Goal: Task Accomplishment & Management: Use online tool/utility

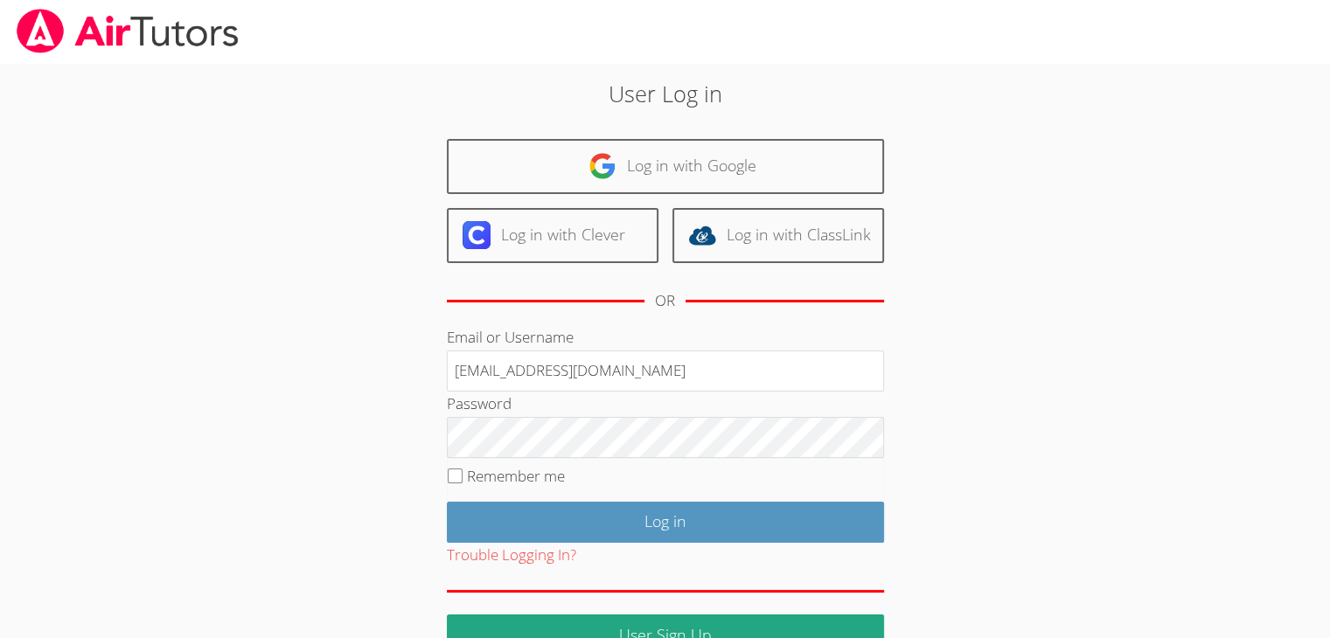
type input "[EMAIL_ADDRESS][DOMAIN_NAME]"
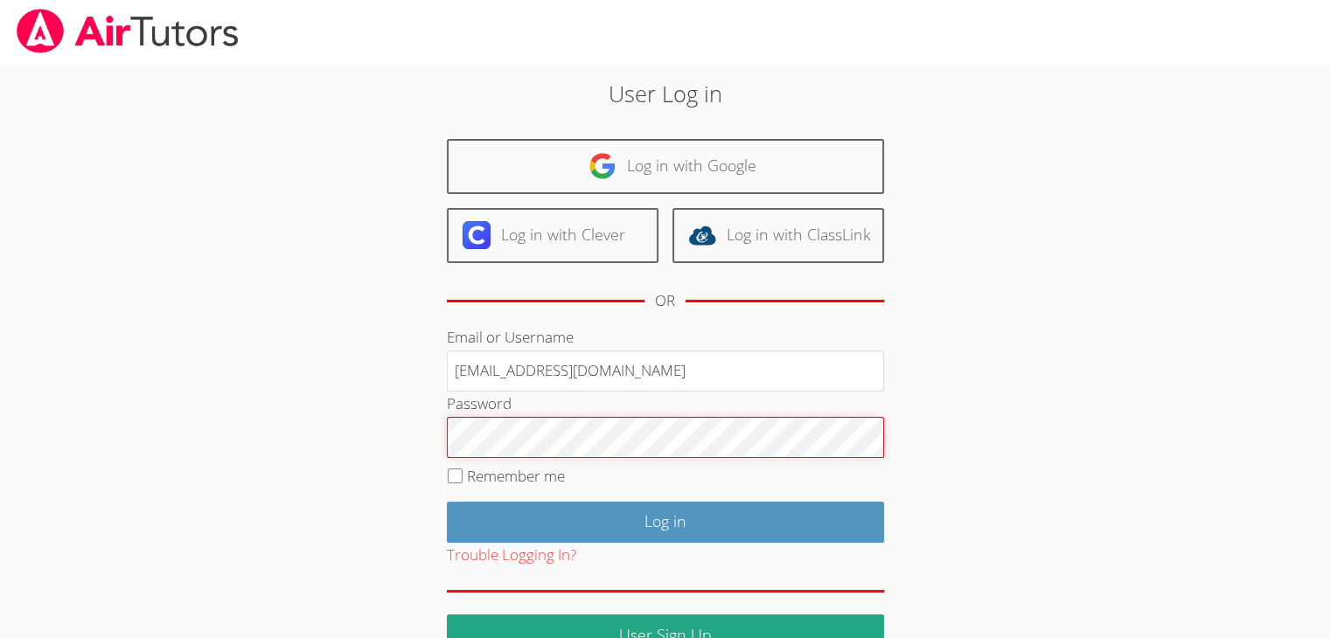
click at [447, 502] on input "Log in" at bounding box center [665, 522] width 437 height 41
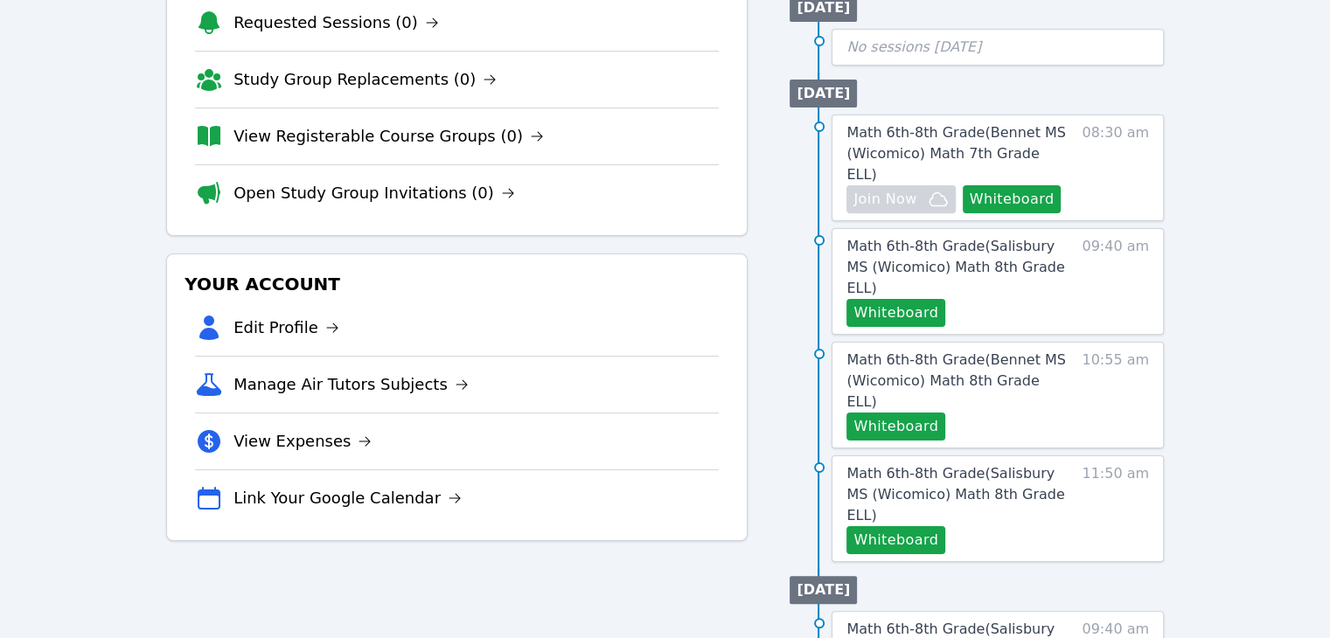
scroll to position [252, 0]
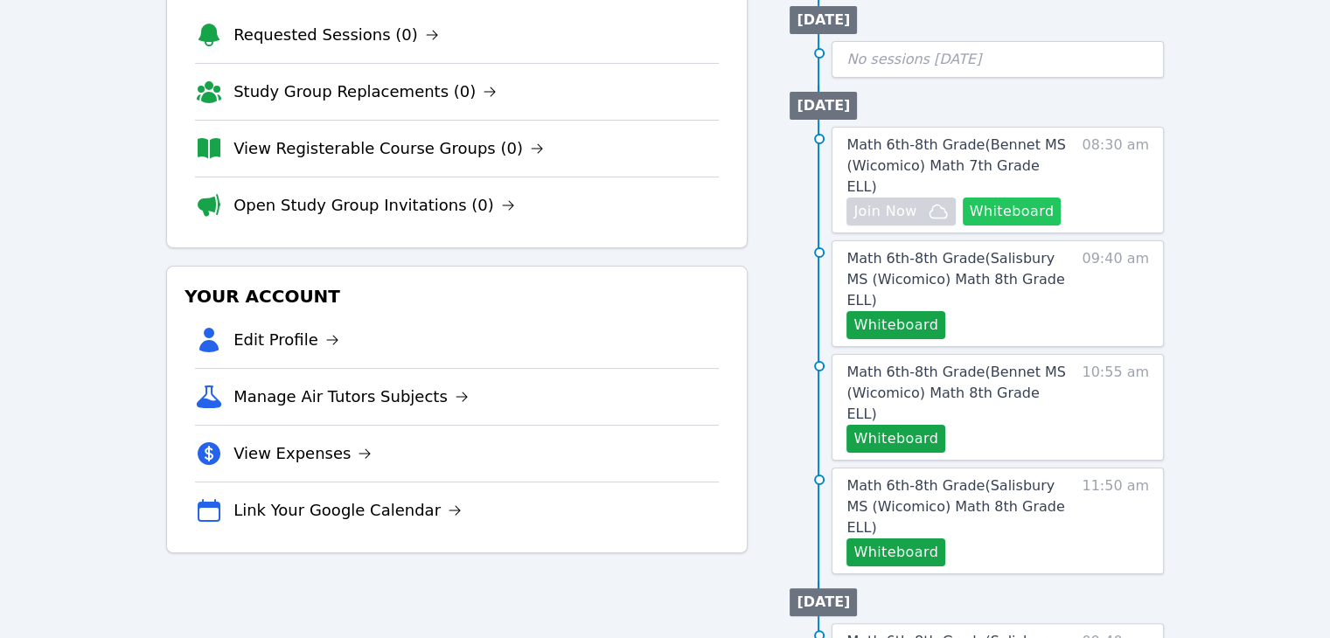
click at [1005, 198] on button "Whiteboard" at bounding box center [1012, 212] width 99 height 28
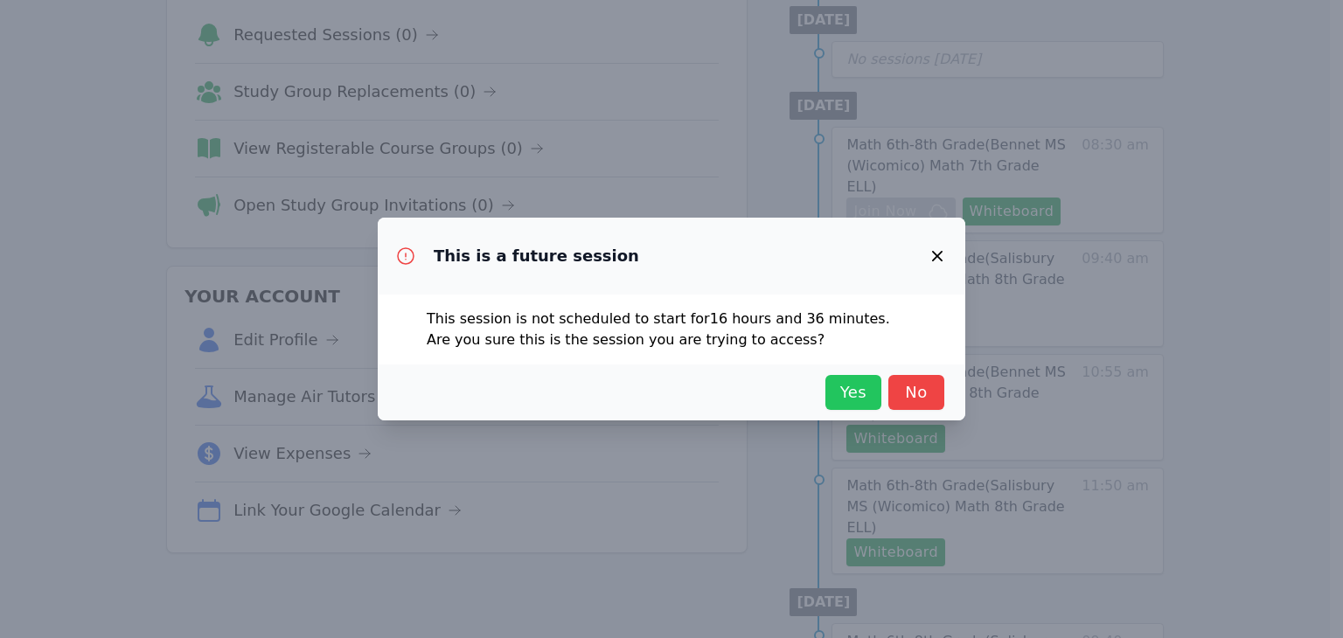
click at [846, 380] on span "Yes" at bounding box center [853, 392] width 38 height 24
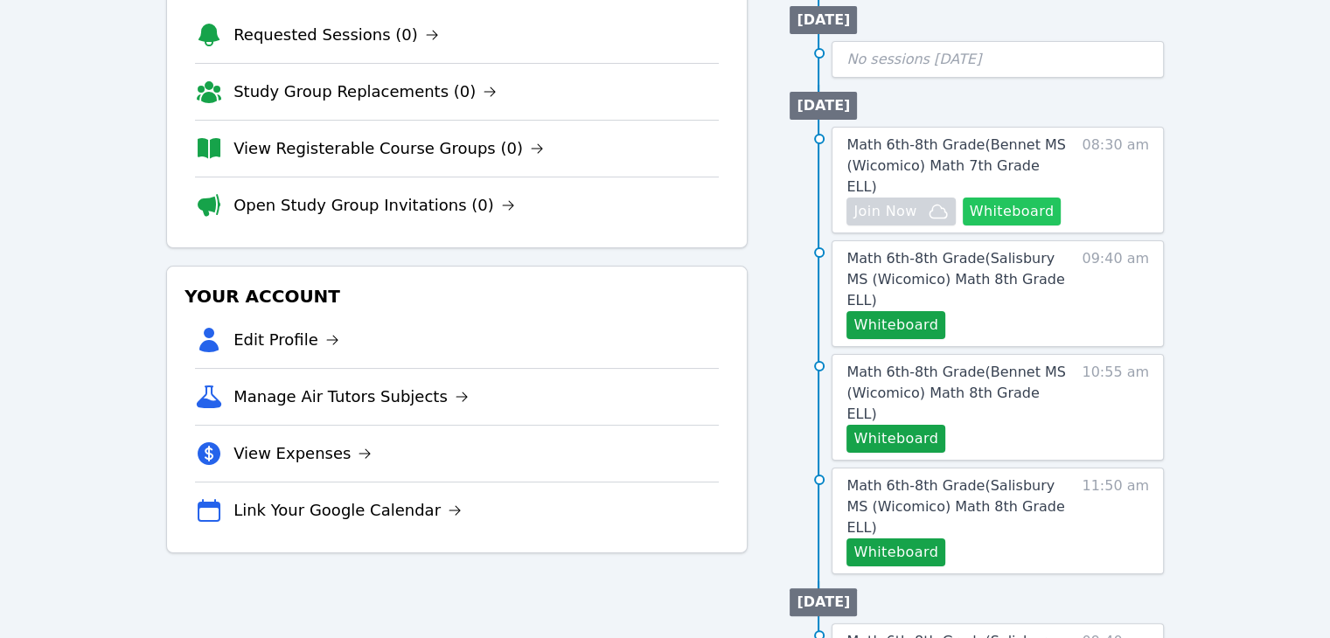
click at [991, 198] on button "Whiteboard" at bounding box center [1012, 212] width 99 height 28
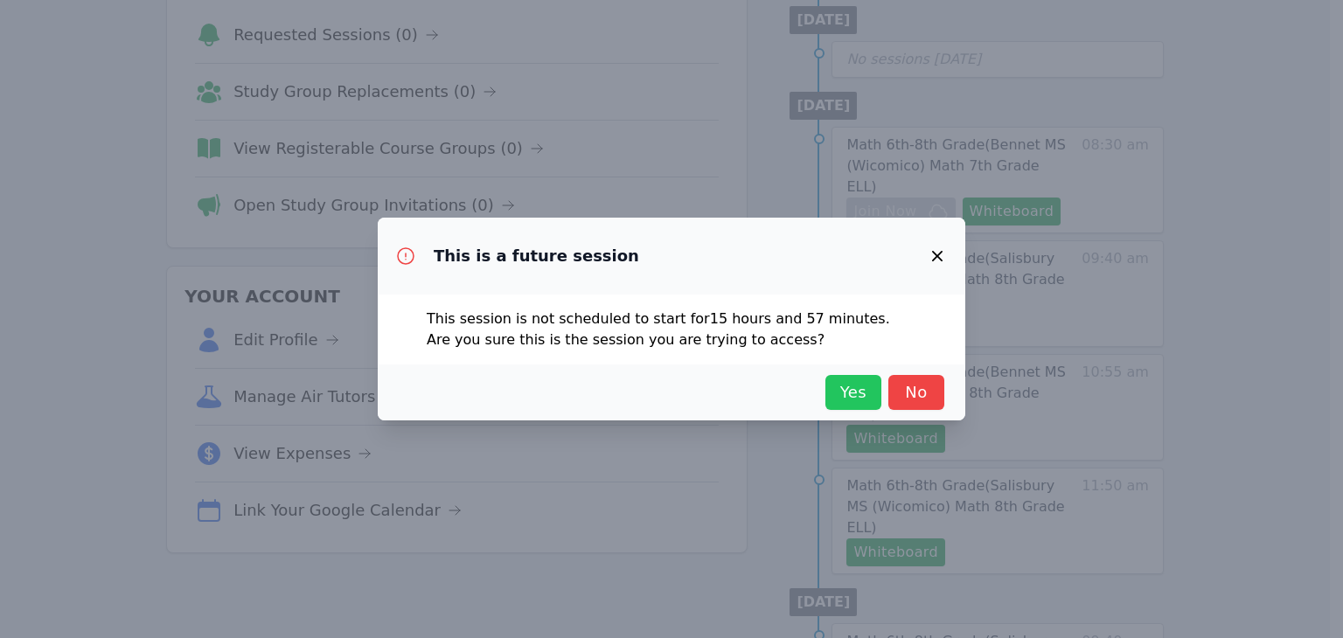
click at [870, 393] on span "Yes" at bounding box center [853, 392] width 38 height 24
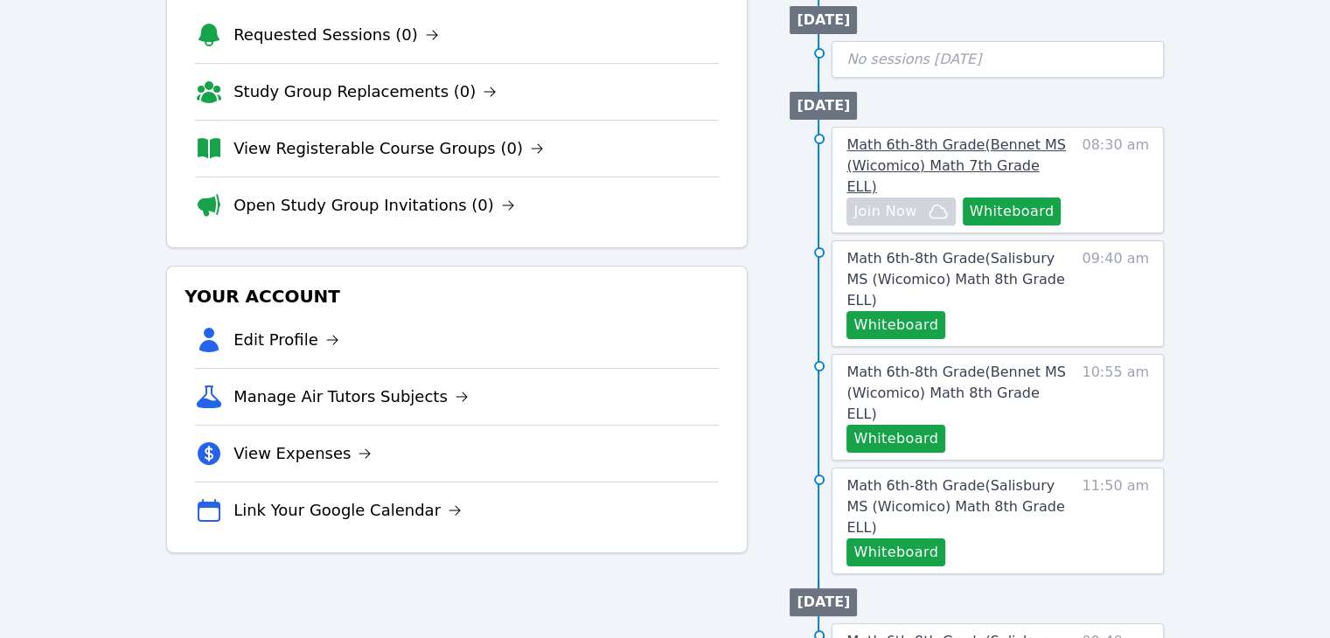
click at [926, 136] on span "Math 6th-8th Grade ( Bennet MS (Wicomico) Math 7th Grade ELL )" at bounding box center [955, 165] width 219 height 59
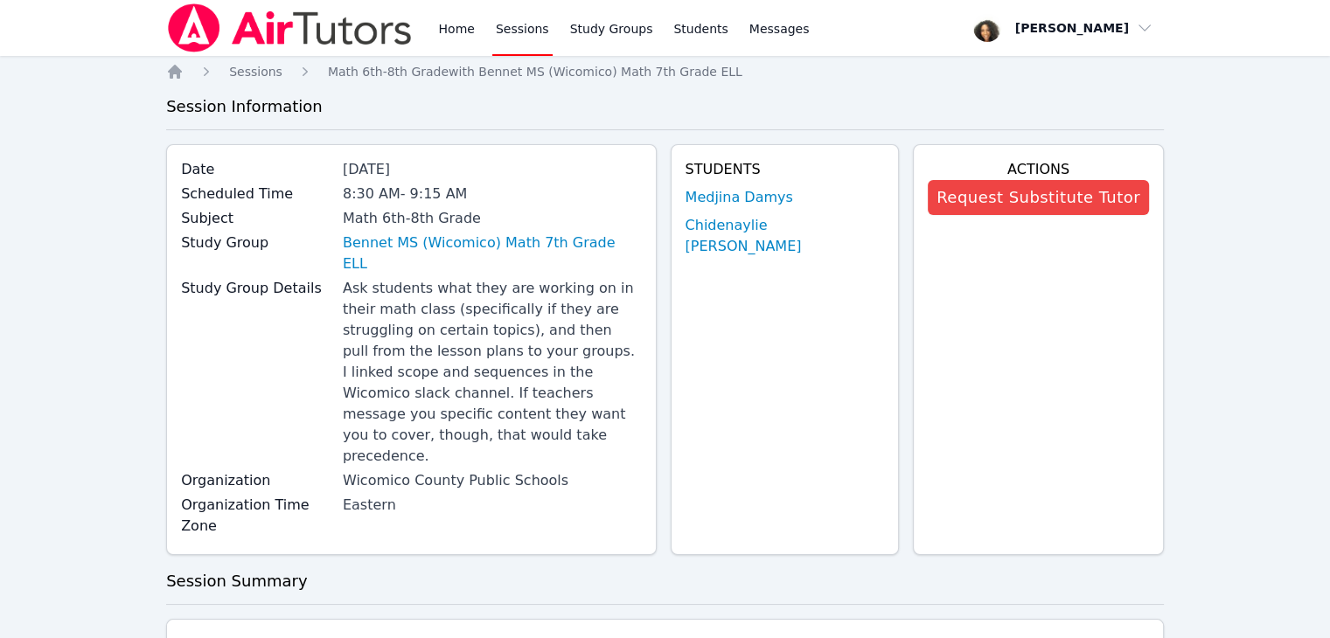
click at [10, 292] on div "Home Sessions Study Groups Students Messages Open user menu Michelle Dupin Open…" at bounding box center [665, 645] width 1330 height 1290
click at [99, 187] on div "Home Sessions Study Groups Students Messages Open user menu Michelle Dupin Open…" at bounding box center [665, 645] width 1330 height 1290
click at [25, 66] on div "Home Sessions Study Groups Students Messages Open user menu Michelle Dupin Open…" at bounding box center [665, 645] width 1330 height 1290
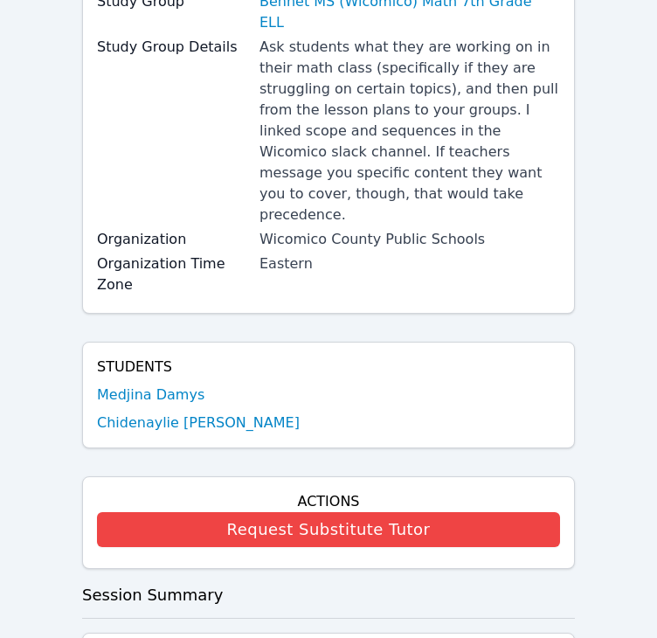
scroll to position [262, 0]
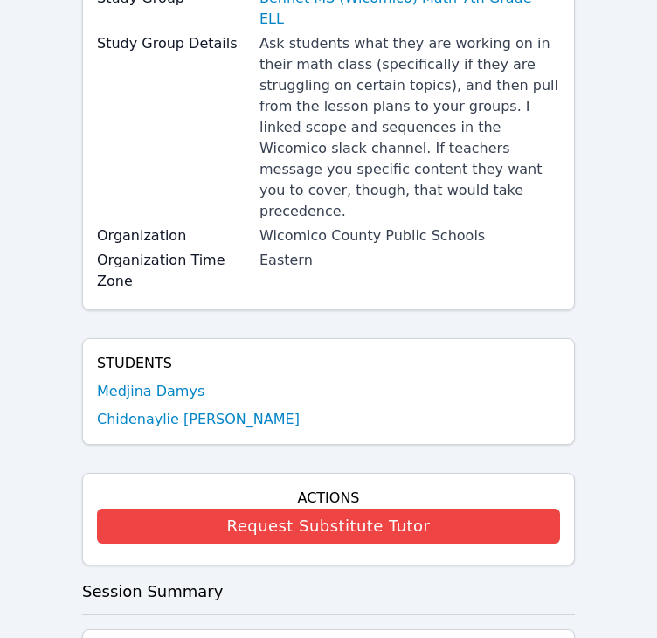
click at [66, 135] on div "Home Sessions Study Groups Students Messages Open user menu Michelle Dupin Open…" at bounding box center [328, 545] width 657 height 1615
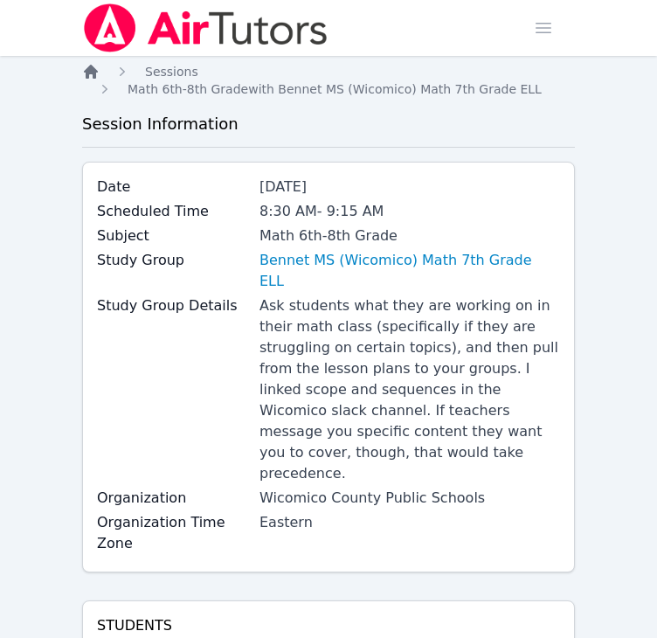
click at [97, 66] on icon "Breadcrumb" at bounding box center [90, 71] width 17 height 17
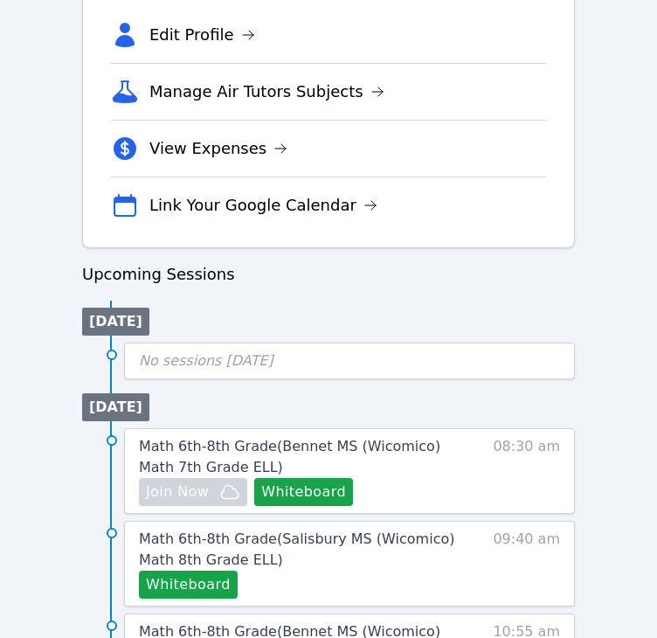
scroll to position [618, 0]
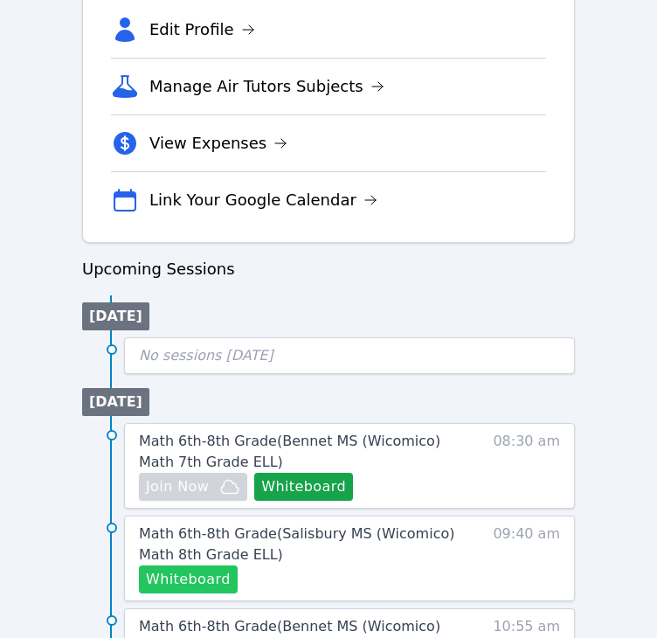
click at [191, 571] on button "Whiteboard" at bounding box center [188, 580] width 99 height 28
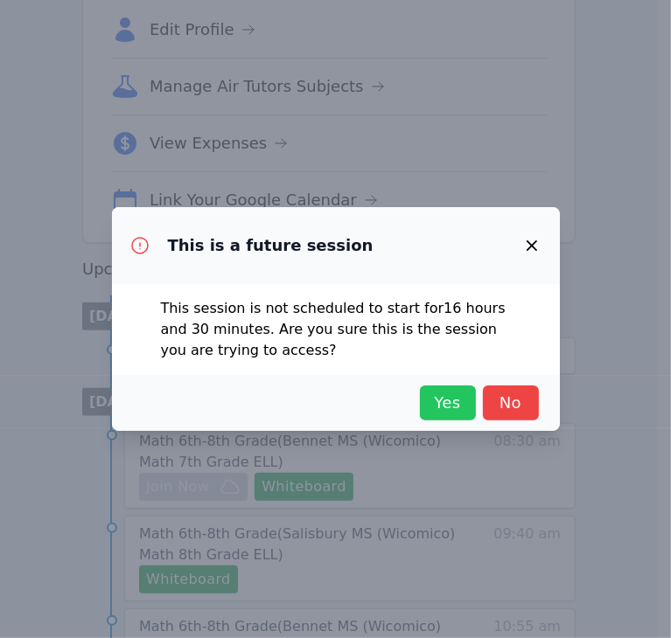
click at [450, 396] on span "Yes" at bounding box center [447, 403] width 38 height 24
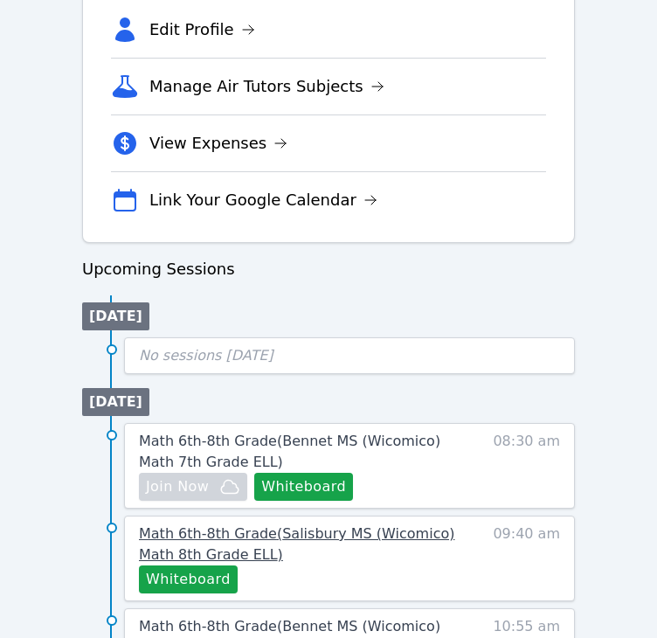
click at [183, 540] on link "Math 6th-8th Grade ( Salisbury MS (Wicomico) Math 8th Grade ELL )" at bounding box center [297, 545] width 317 height 42
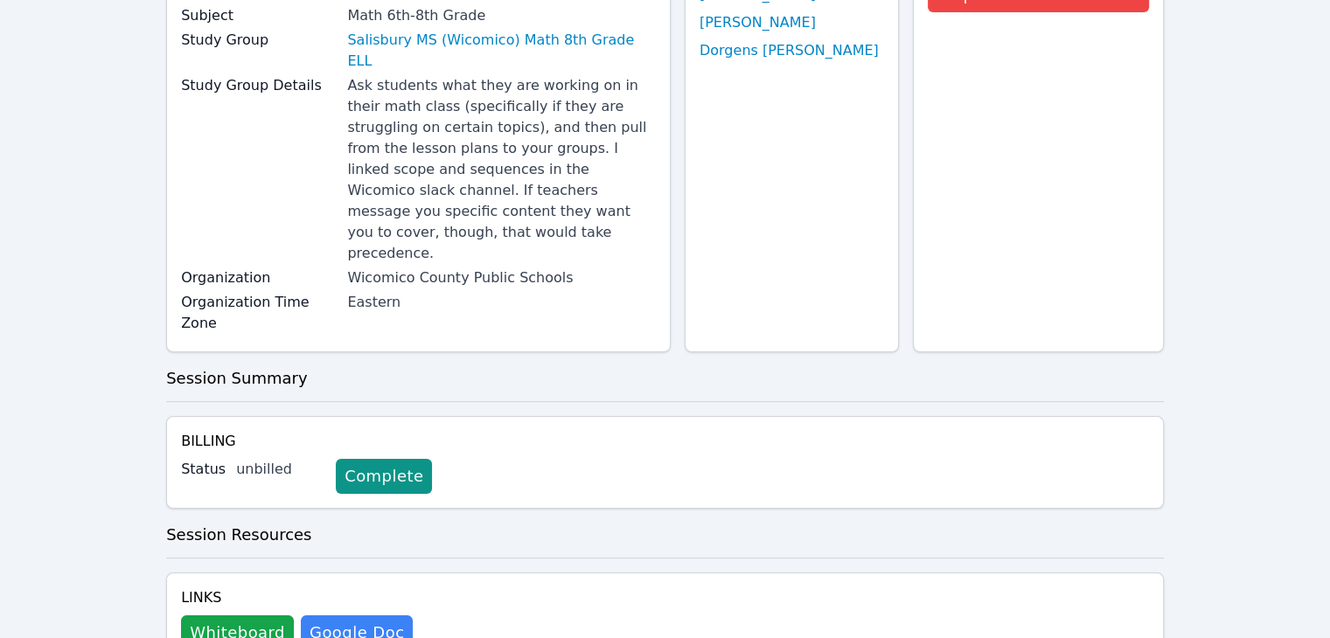
scroll to position [203, 0]
click at [235, 616] on button "Whiteboard" at bounding box center [237, 633] width 113 height 35
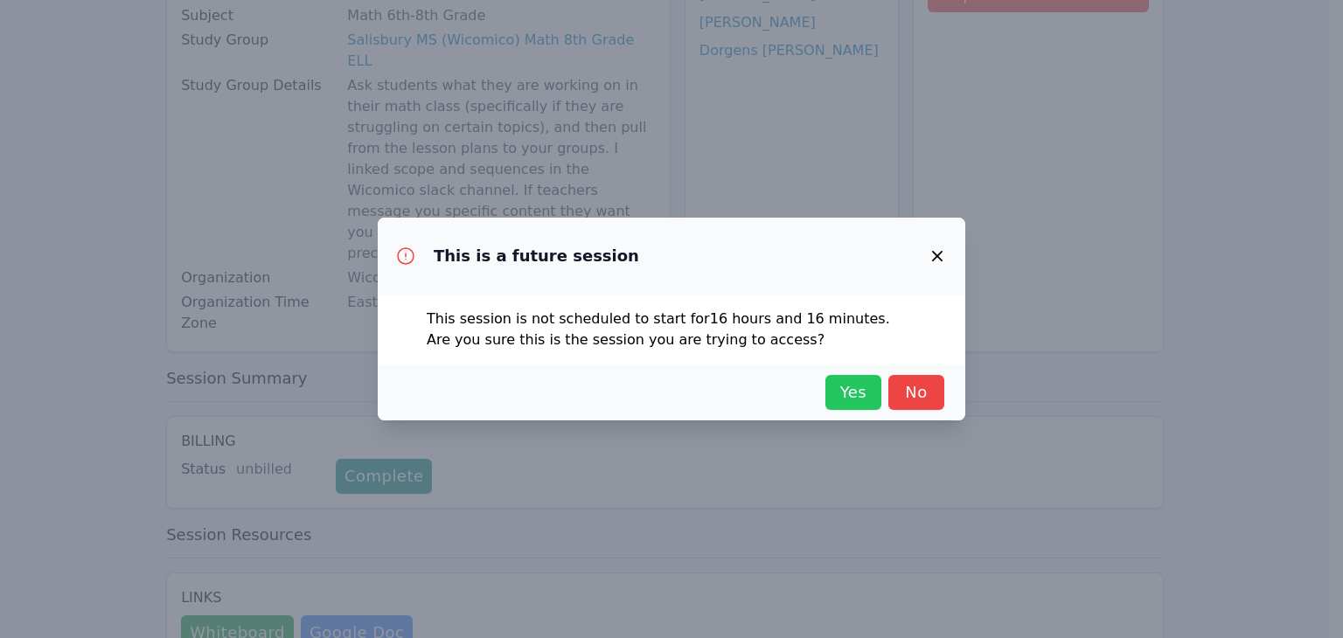
click at [853, 399] on span "Yes" at bounding box center [853, 392] width 38 height 24
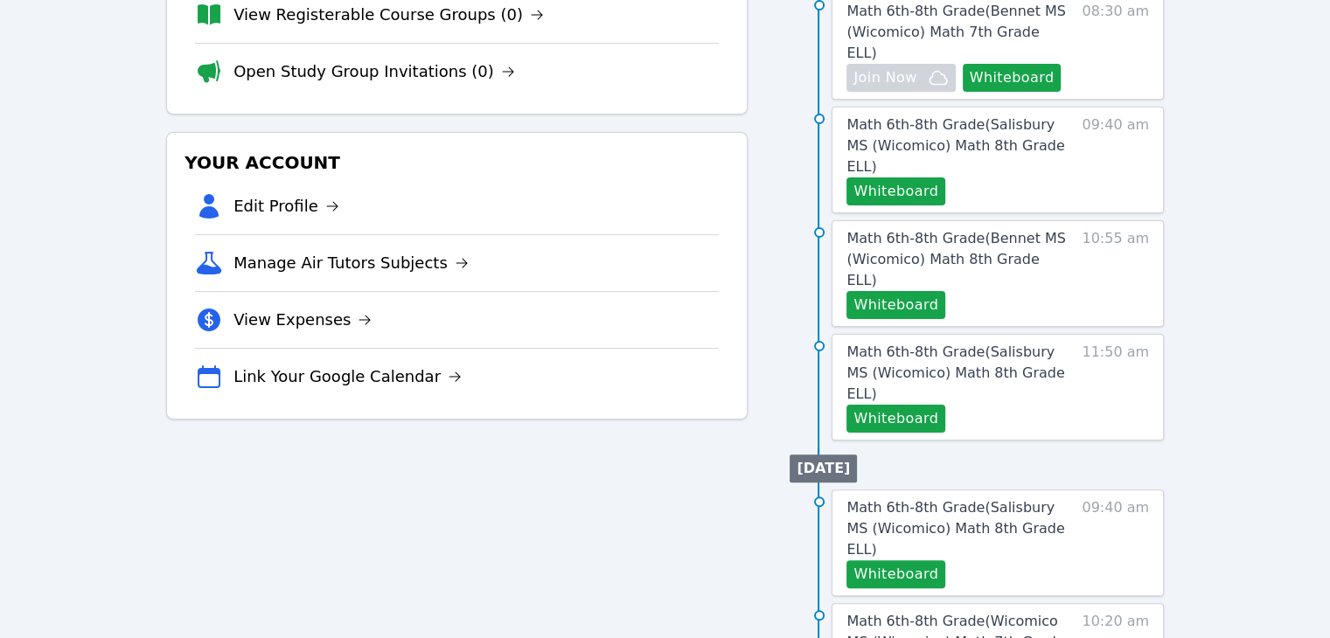
scroll to position [356, 0]
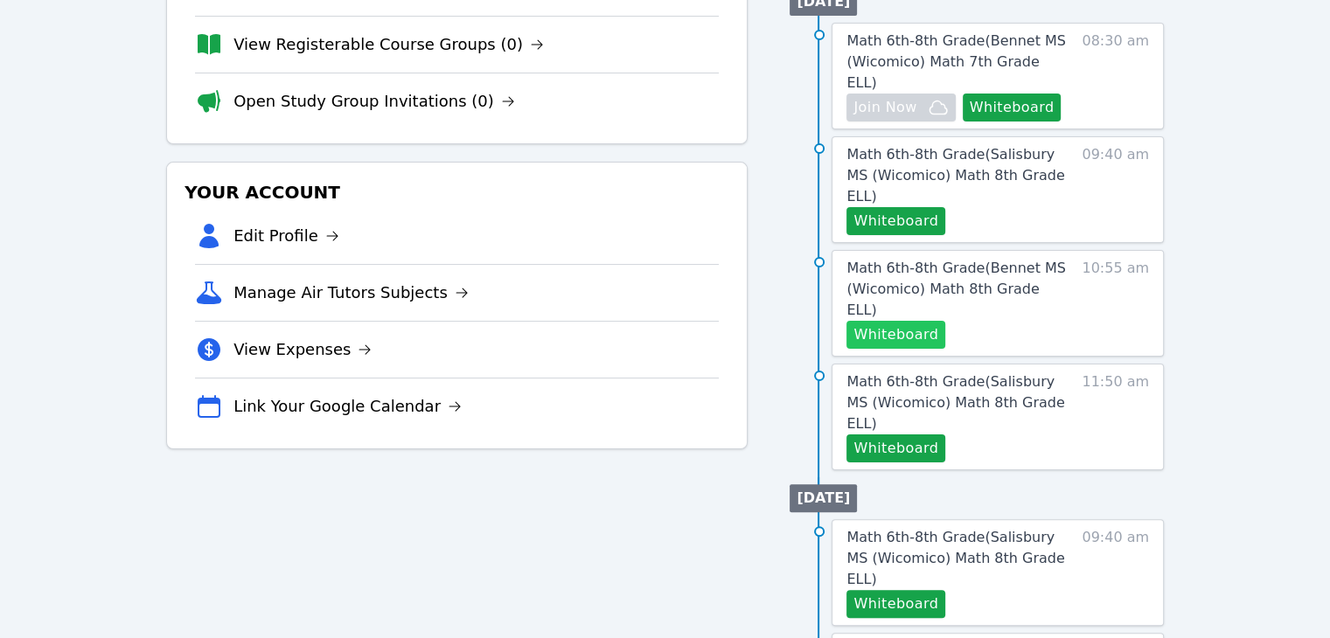
click at [912, 321] on button "Whiteboard" at bounding box center [895, 335] width 99 height 28
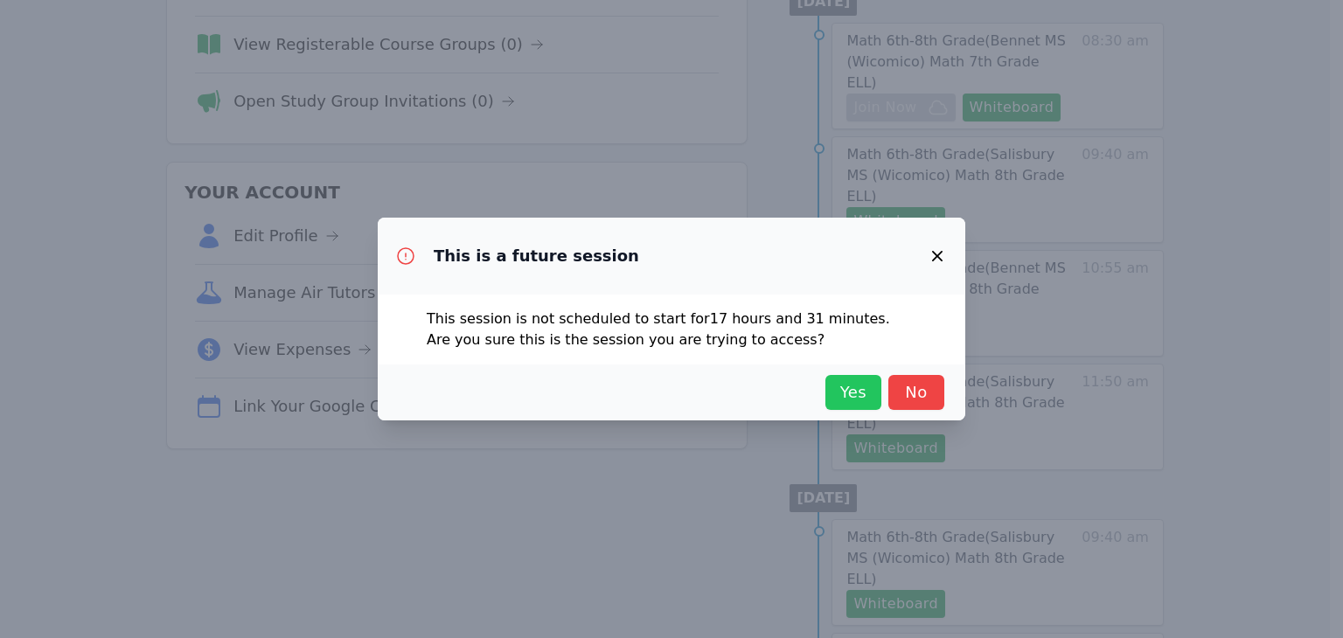
click at [857, 389] on span "Yes" at bounding box center [853, 392] width 38 height 24
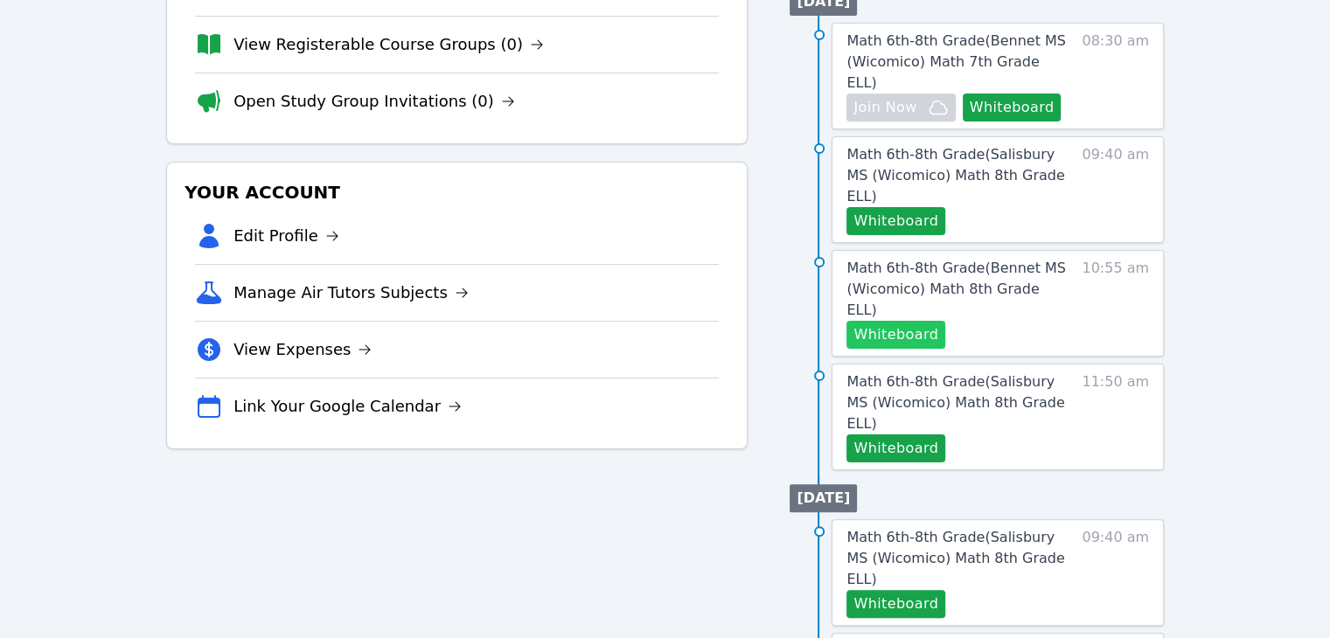
click at [926, 321] on button "Whiteboard" at bounding box center [895, 335] width 99 height 28
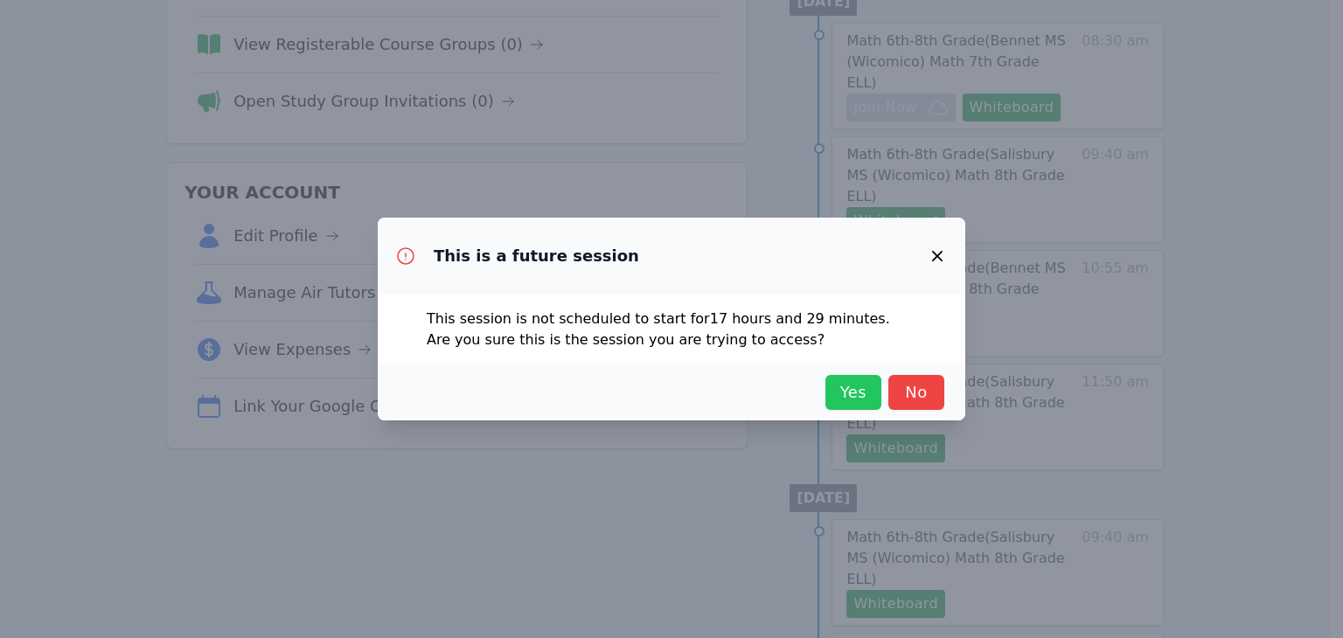
click at [858, 385] on span "Yes" at bounding box center [853, 392] width 38 height 24
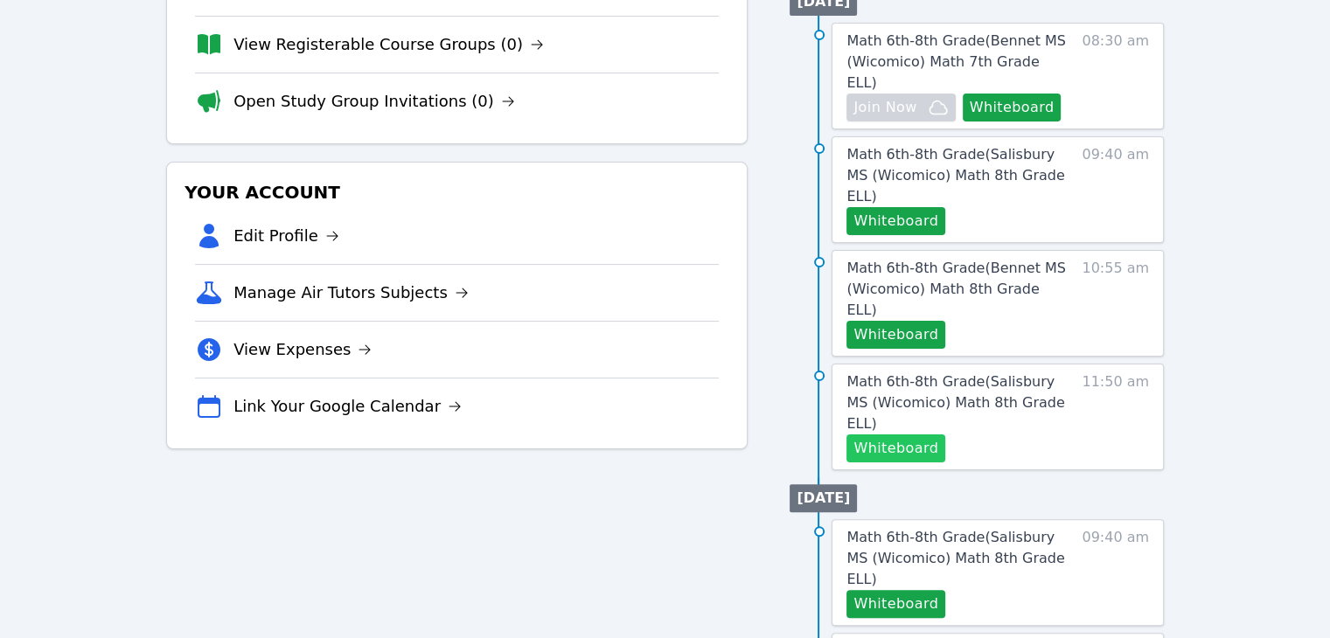
drag, startPoint x: 902, startPoint y: 298, endPoint x: 889, endPoint y: 336, distance: 39.8
click at [889, 435] on button "Whiteboard" at bounding box center [895, 449] width 99 height 28
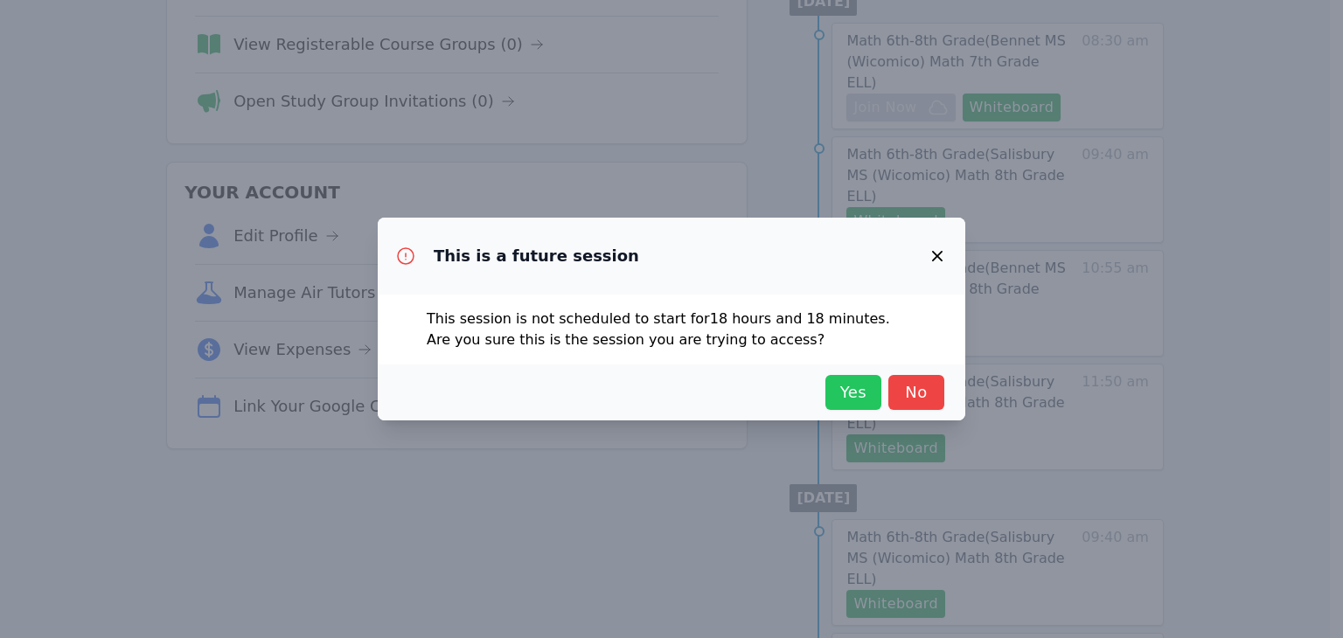
click at [849, 383] on span "Yes" at bounding box center [853, 392] width 38 height 24
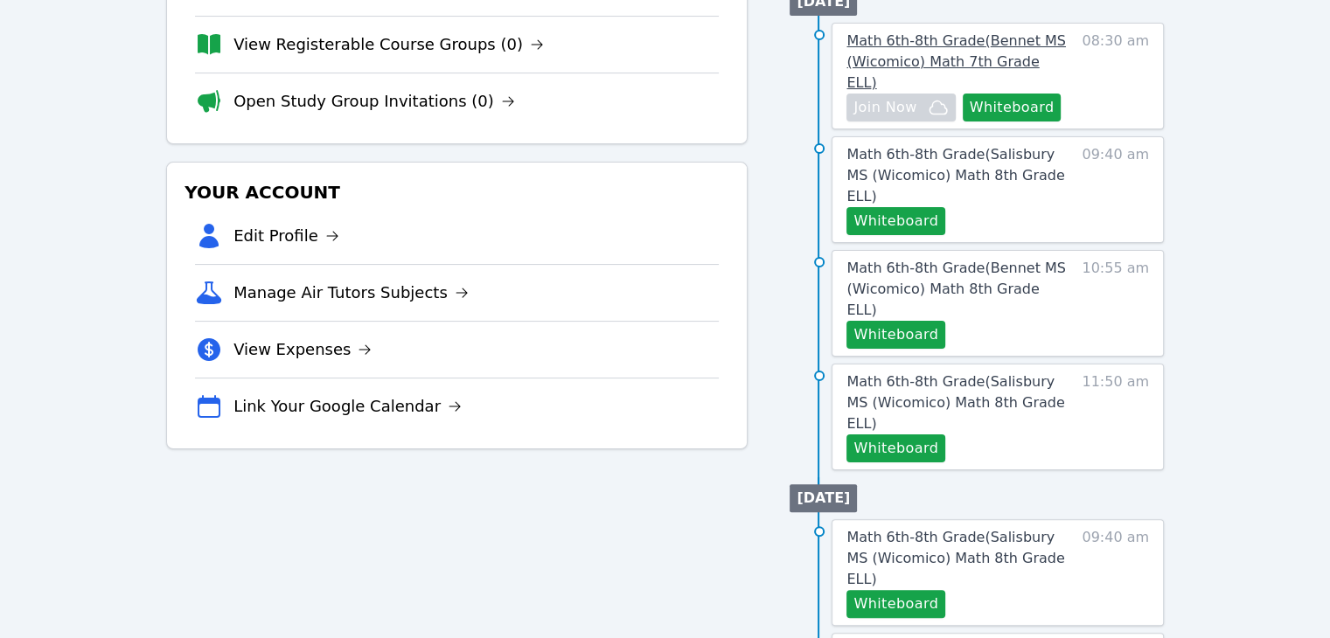
click at [929, 34] on span "Math 6th-8th Grade ( Bennet MS (Wicomico) Math 7th Grade ELL )" at bounding box center [955, 61] width 219 height 59
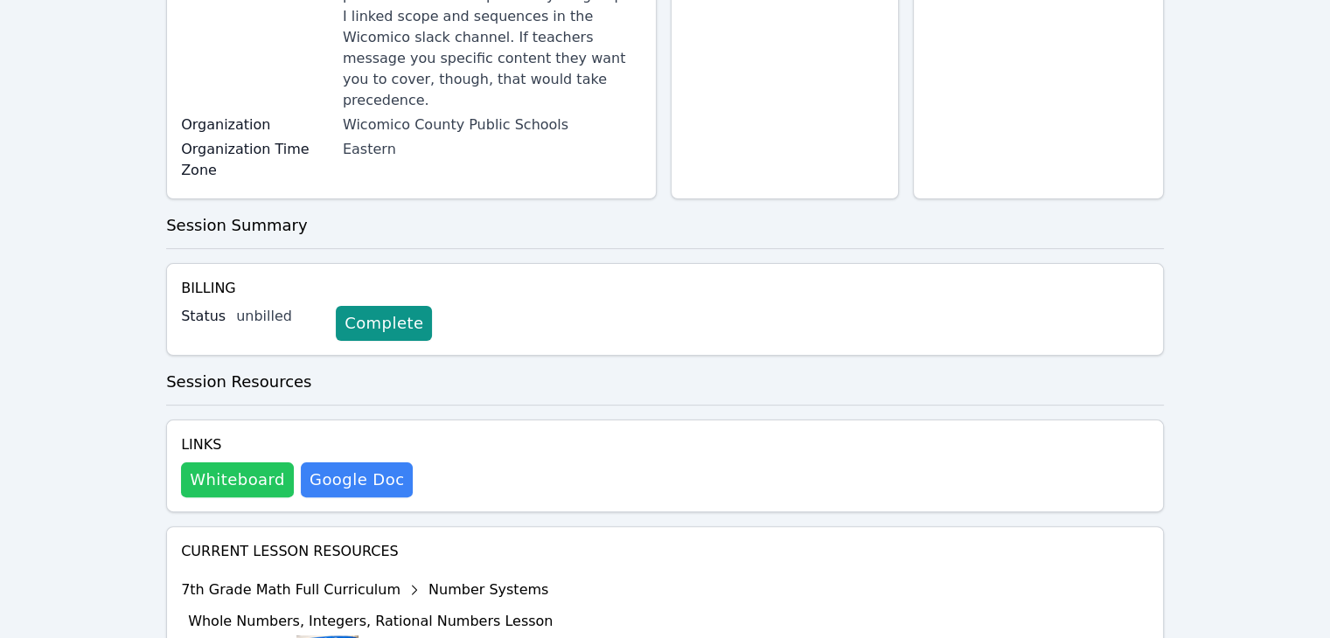
click at [229, 463] on button "Whiteboard" at bounding box center [237, 480] width 113 height 35
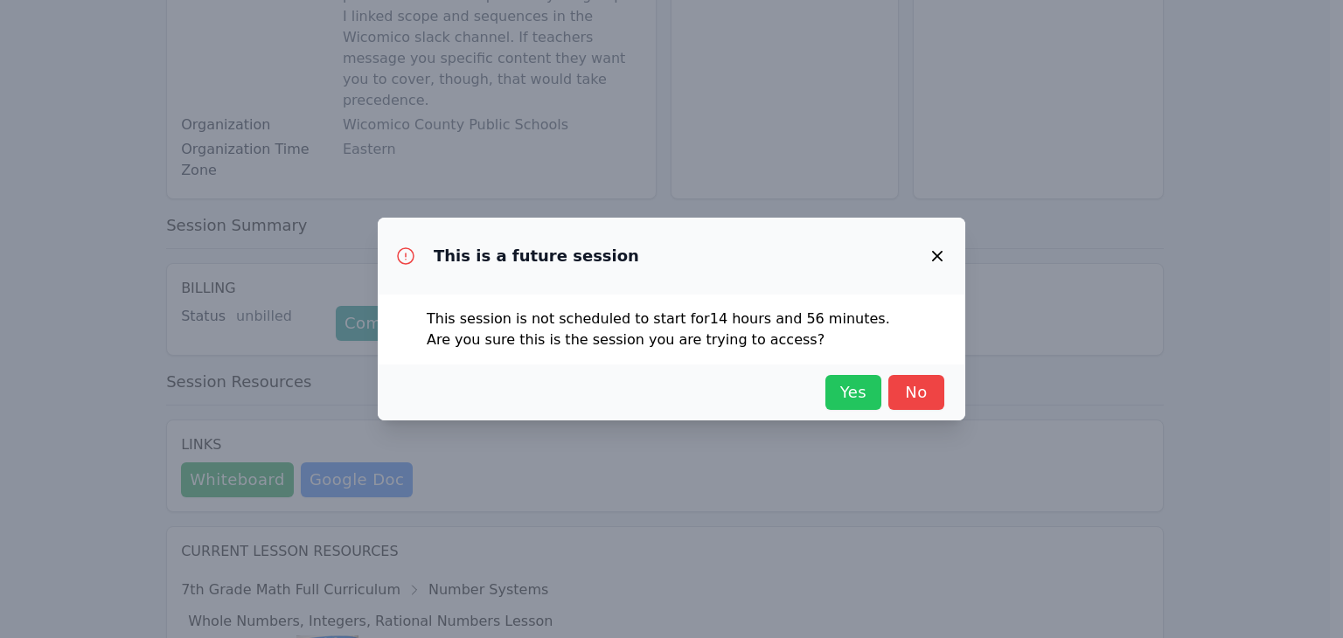
click at [848, 393] on span "Yes" at bounding box center [853, 392] width 38 height 24
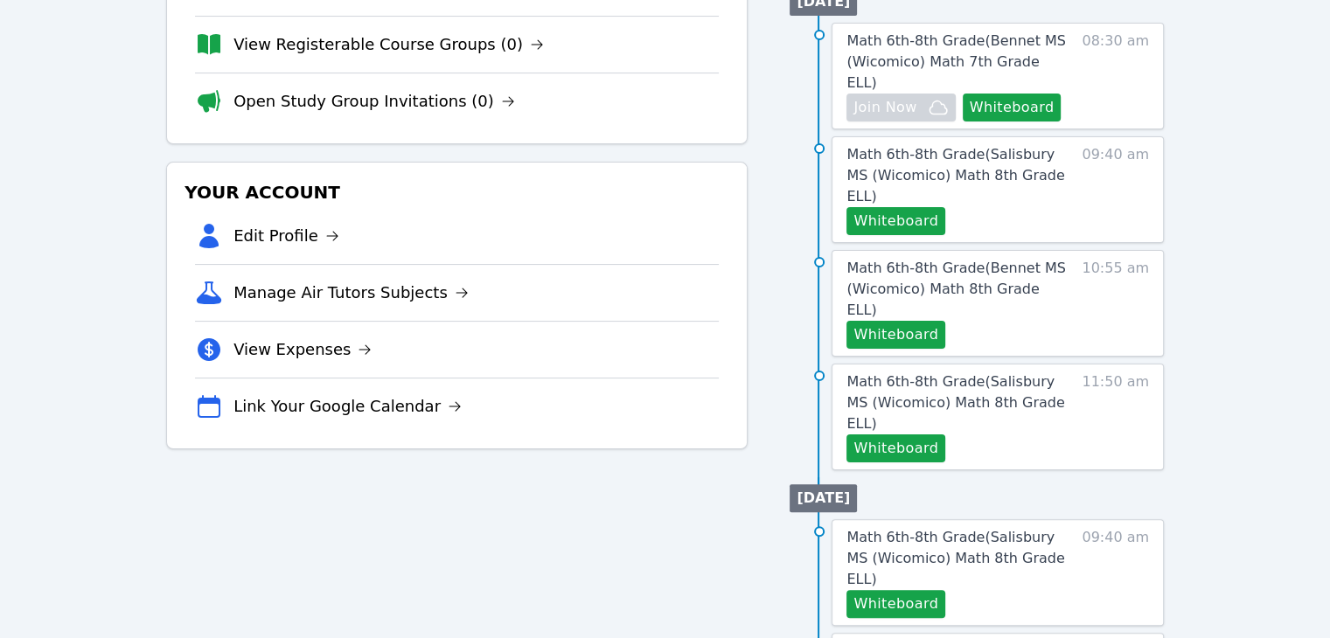
click at [1212, 204] on div "Home Sessions Study Groups Students Messages Open user menu Michelle Dupin Open…" at bounding box center [665, 461] width 1330 height 1634
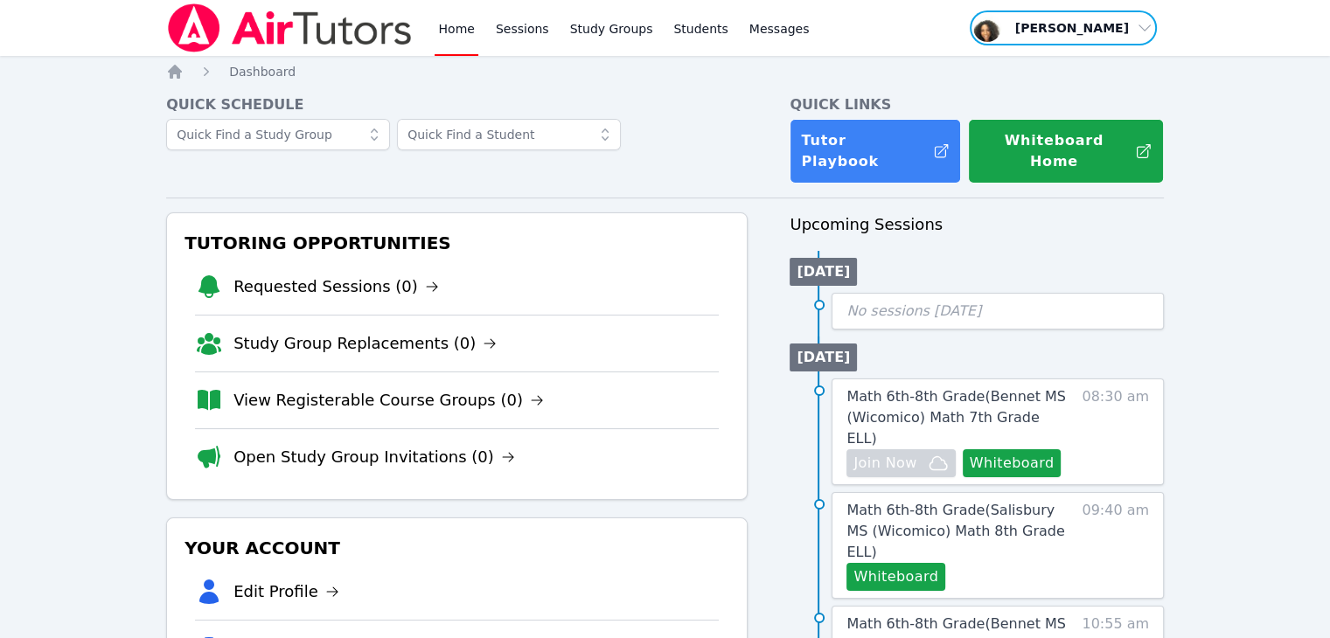
click at [1102, 35] on span "button" at bounding box center [1063, 28] width 191 height 38
click at [1044, 106] on button "Logout" at bounding box center [1069, 99] width 168 height 31
